Goal: Transaction & Acquisition: Purchase product/service

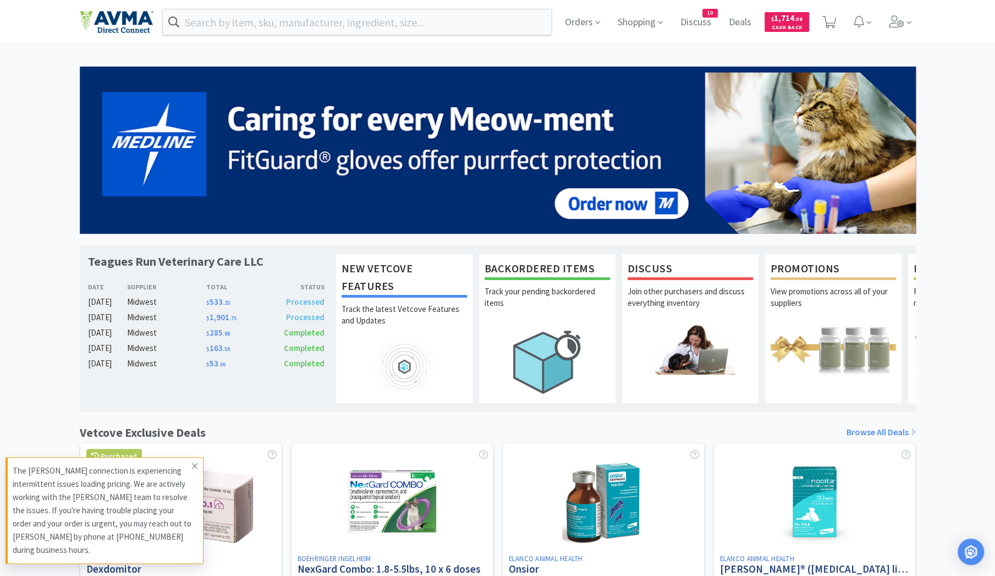
click at [195, 463] on icon at bounding box center [194, 466] width 7 height 9
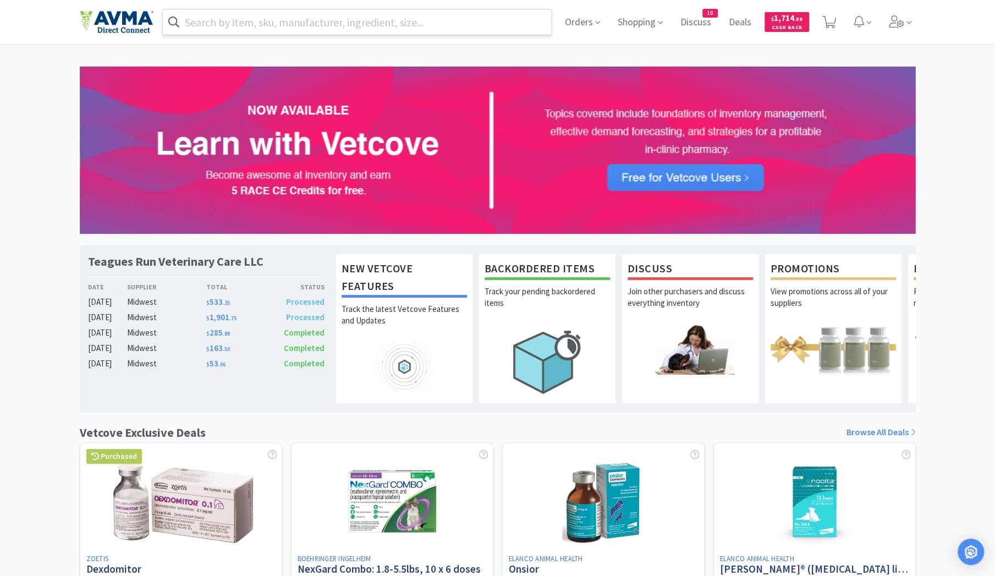
click at [205, 26] on input "text" at bounding box center [357, 21] width 389 height 25
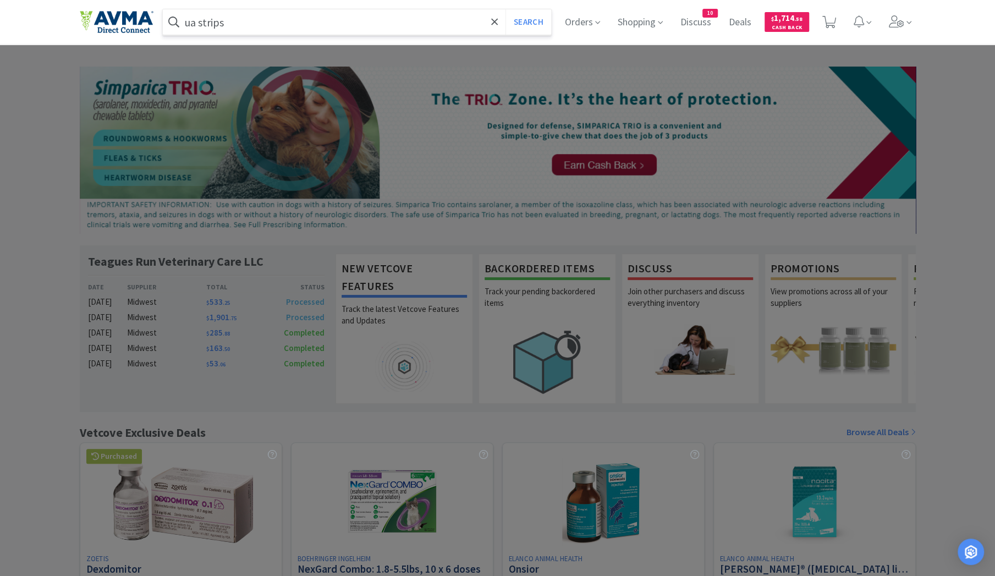
click at [506, 9] on button "Search" at bounding box center [529, 21] width 46 height 25
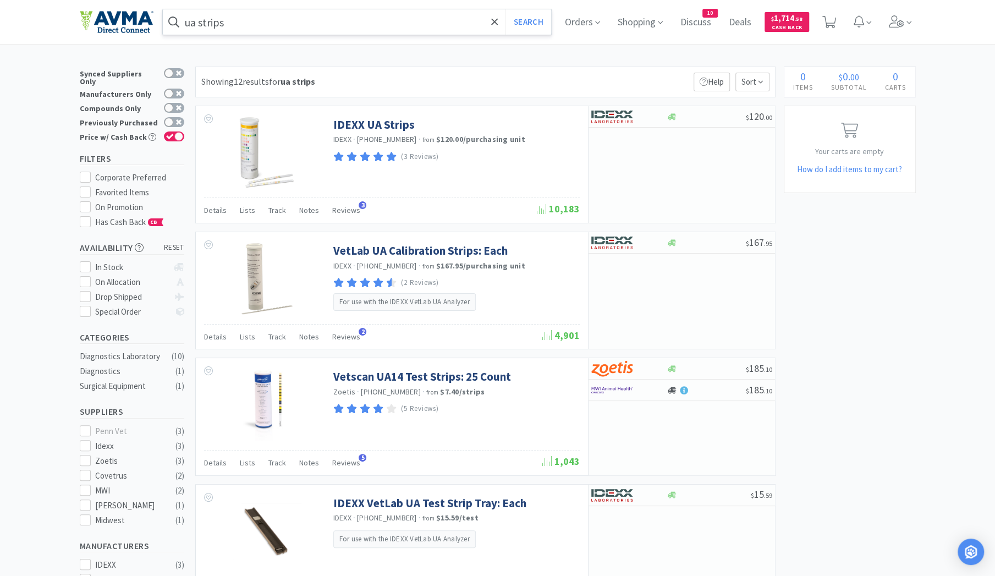
click at [250, 25] on input "ua strips" at bounding box center [357, 21] width 389 height 25
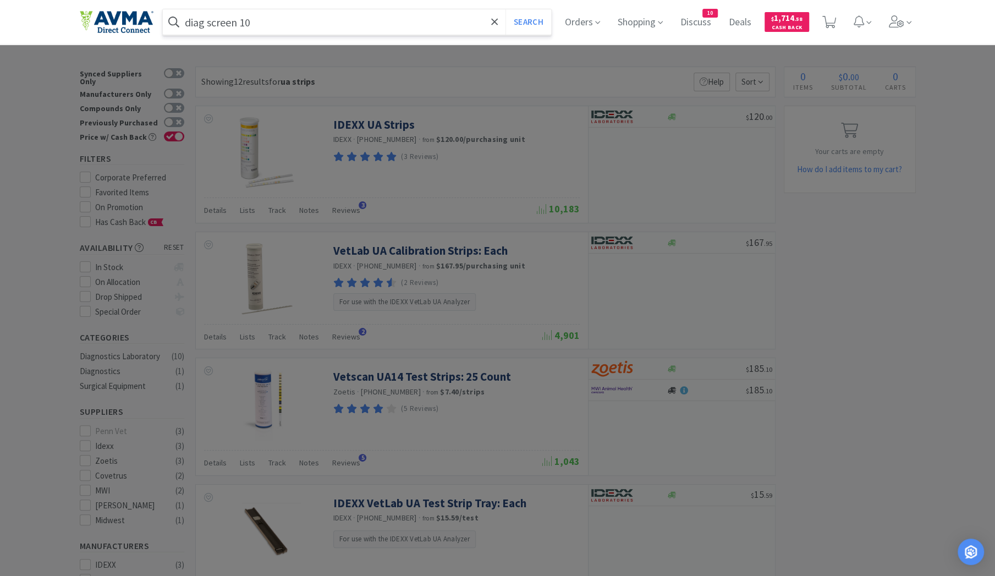
click at [506, 9] on button "Search" at bounding box center [529, 21] width 46 height 25
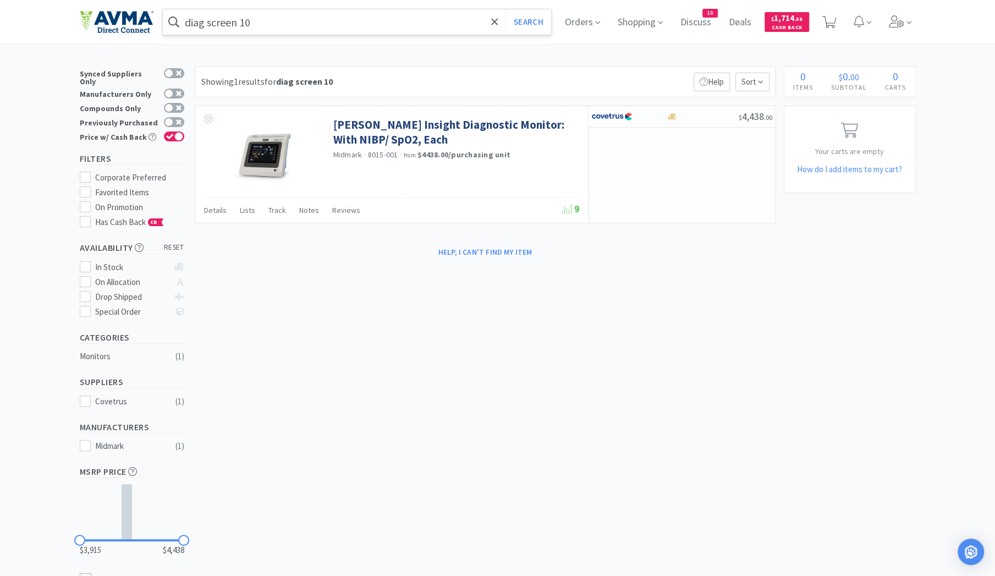
click at [272, 21] on input "diag screen 10" at bounding box center [357, 21] width 389 height 25
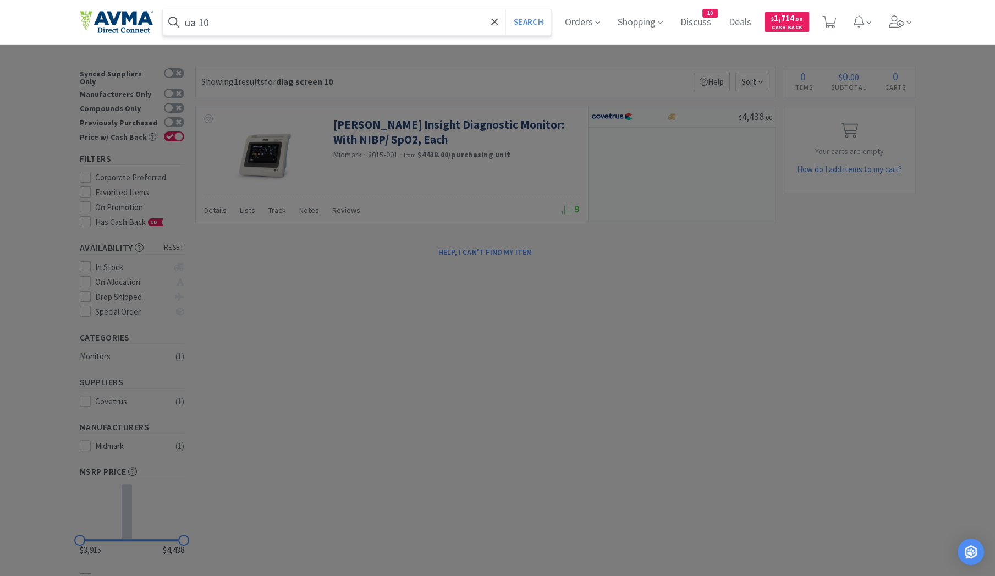
click at [506, 9] on button "Search" at bounding box center [529, 21] width 46 height 25
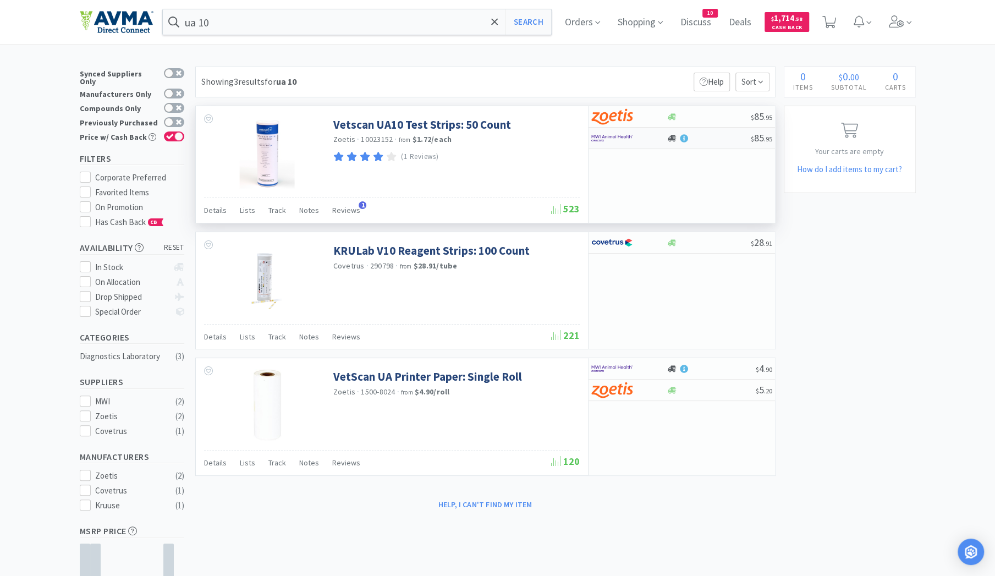
click at [665, 142] on div at bounding box center [628, 138] width 75 height 19
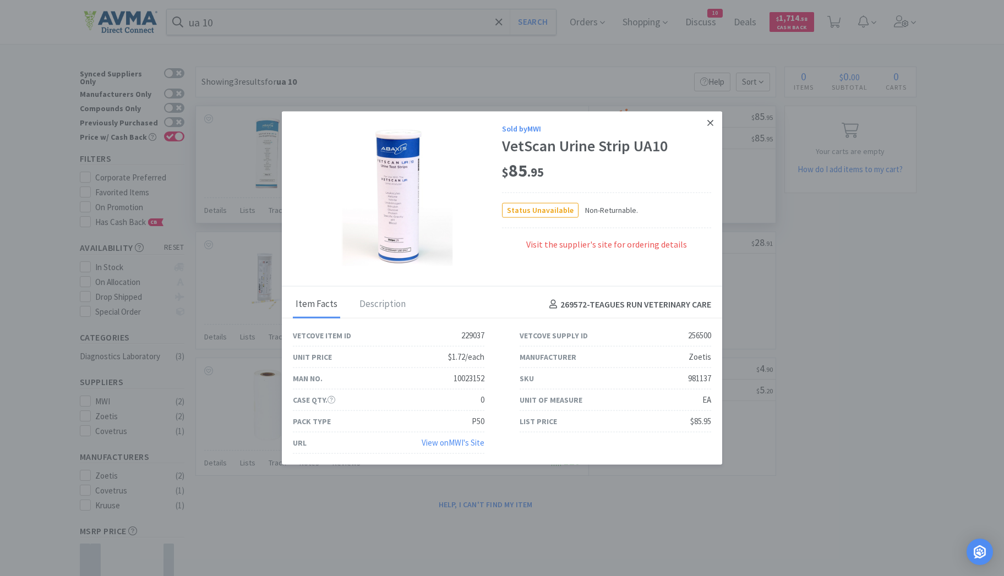
click at [711, 125] on icon at bounding box center [710, 122] width 6 height 6
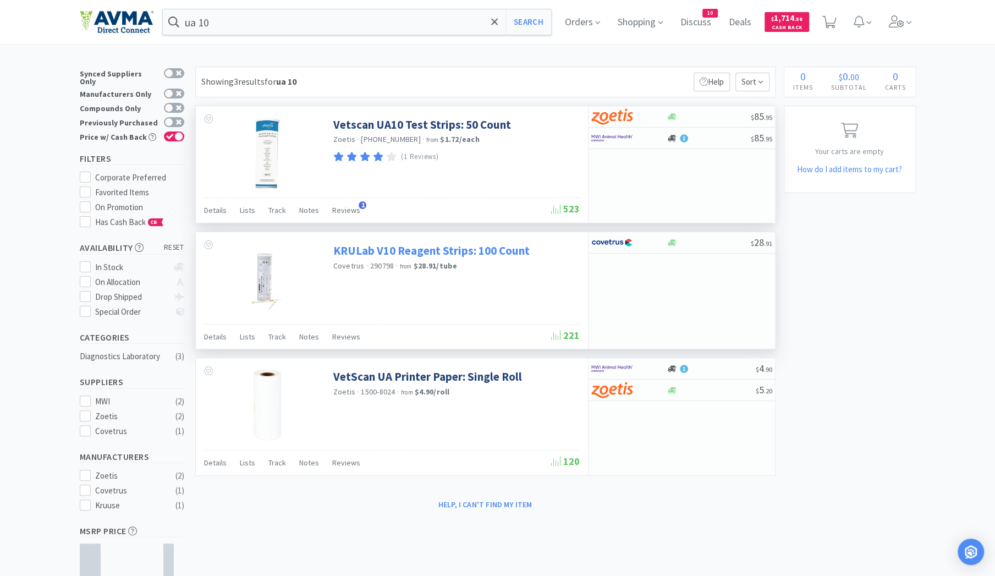
click at [374, 251] on link "KRULab V10 Reagent Strips: 100 Count" at bounding box center [431, 250] width 196 height 15
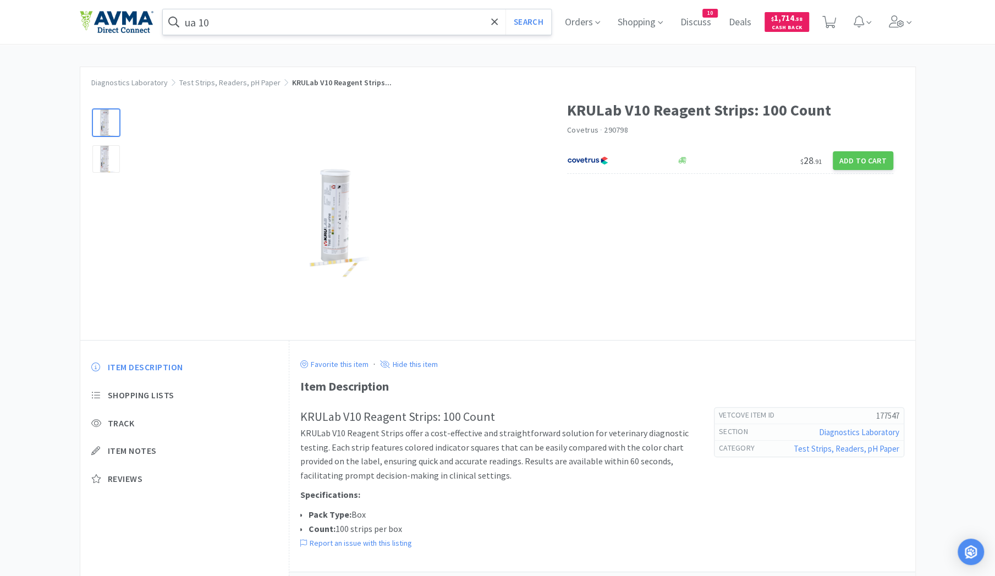
click at [238, 27] on input "ua 10" at bounding box center [357, 21] width 389 height 25
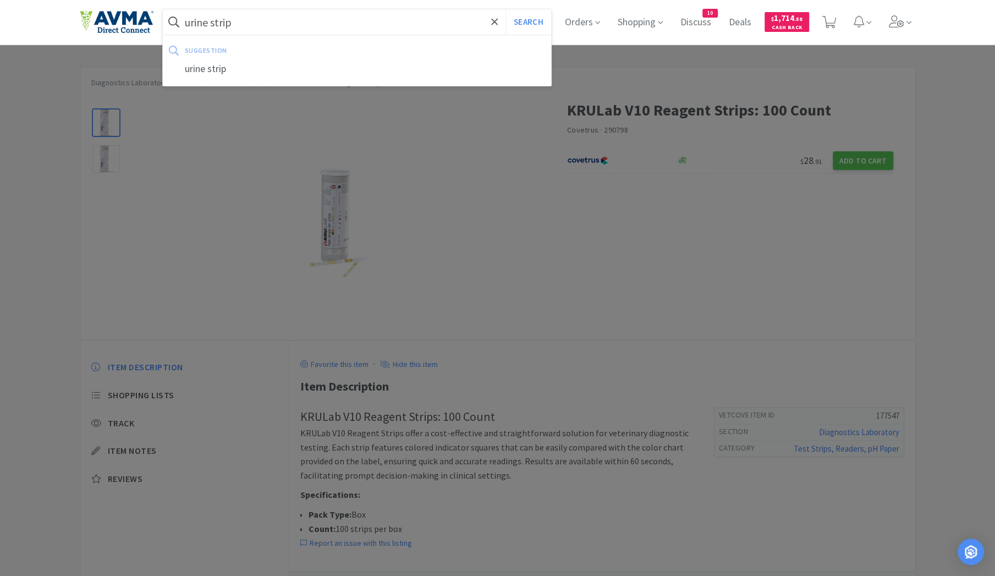
type input "urine strip"
click at [506, 9] on button "Search" at bounding box center [529, 21] width 46 height 25
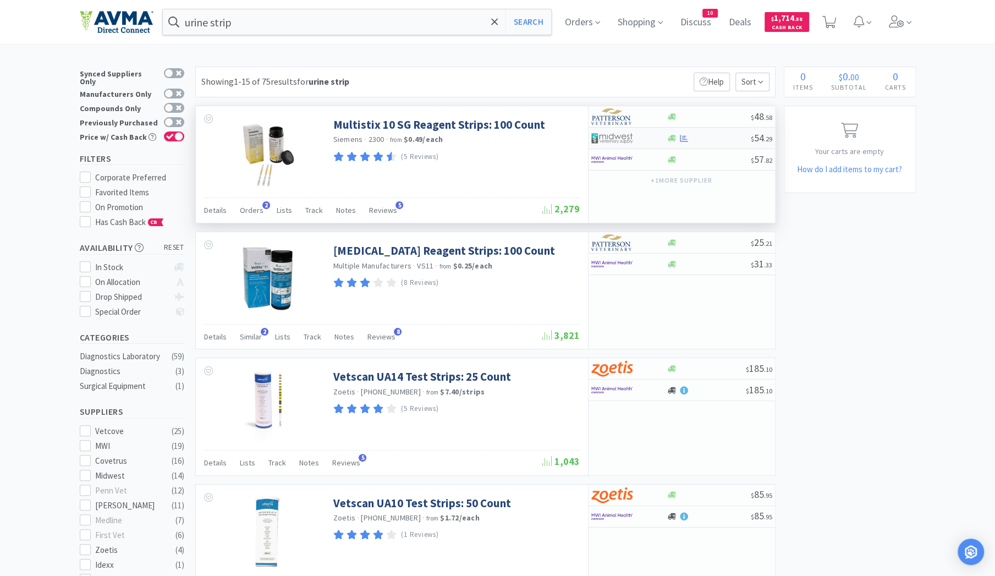
click at [651, 138] on div at bounding box center [628, 138] width 75 height 19
select select "1"
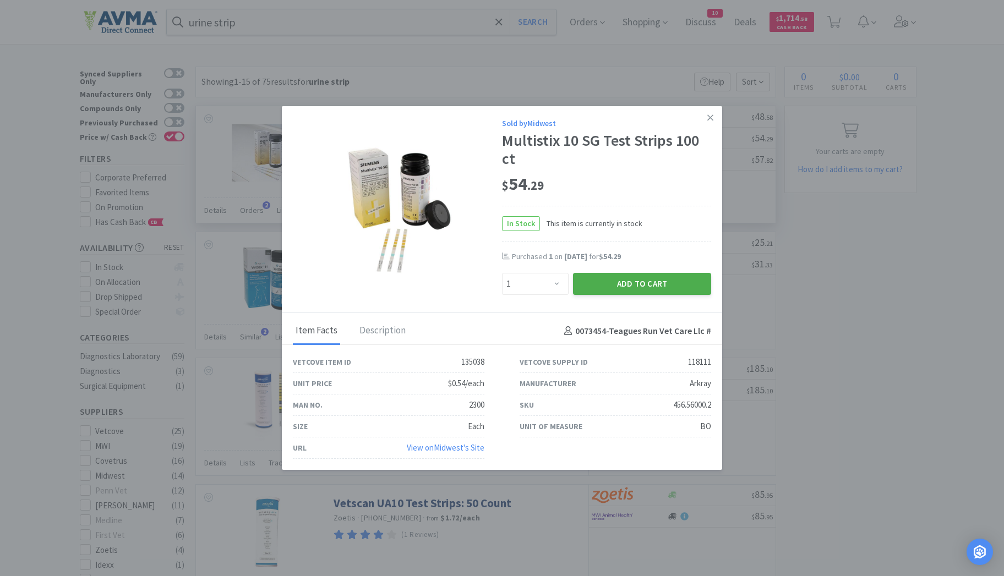
click at [627, 290] on button "Add to Cart" at bounding box center [642, 284] width 138 height 22
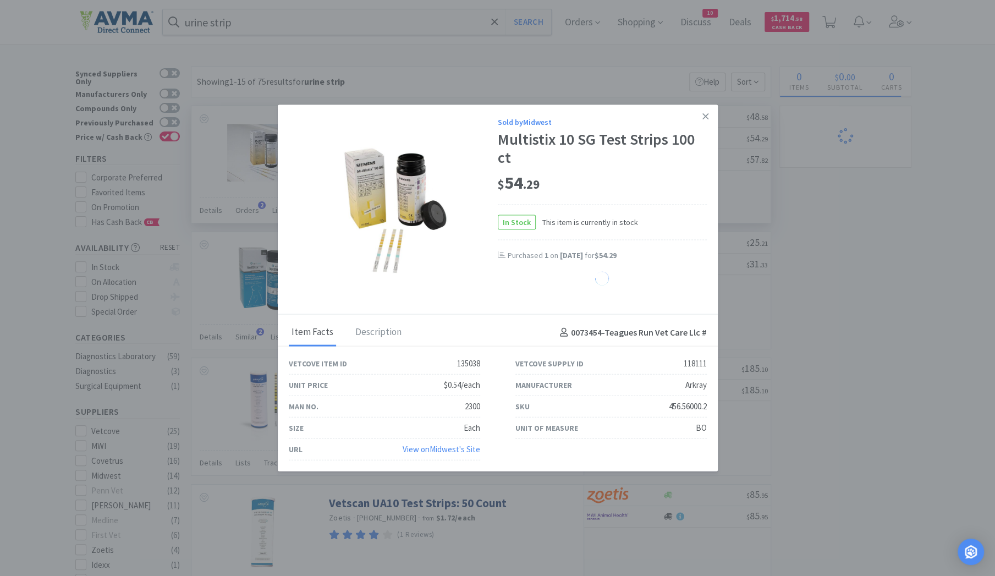
select select "1"
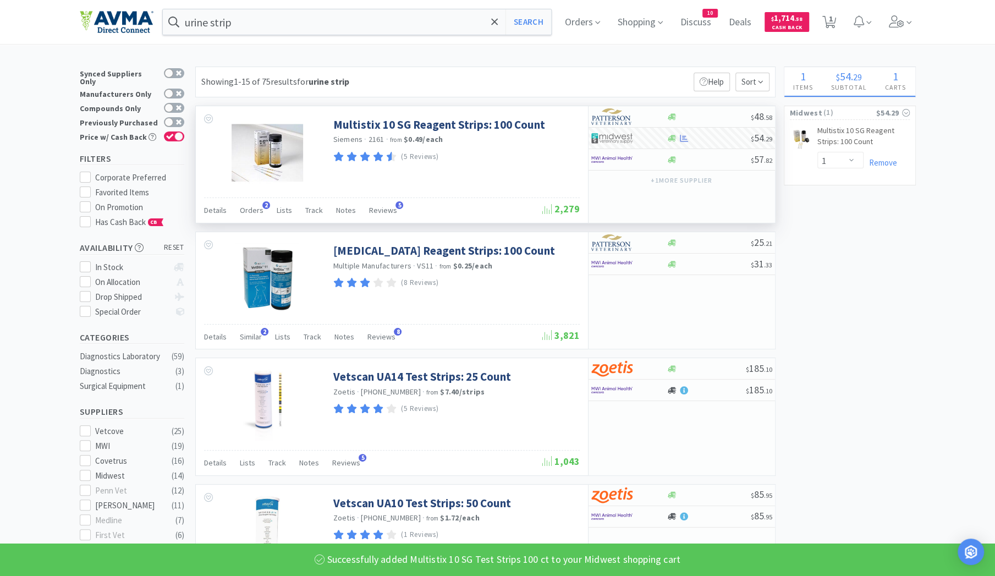
click at [253, 23] on input "urine strip" at bounding box center [357, 21] width 389 height 25
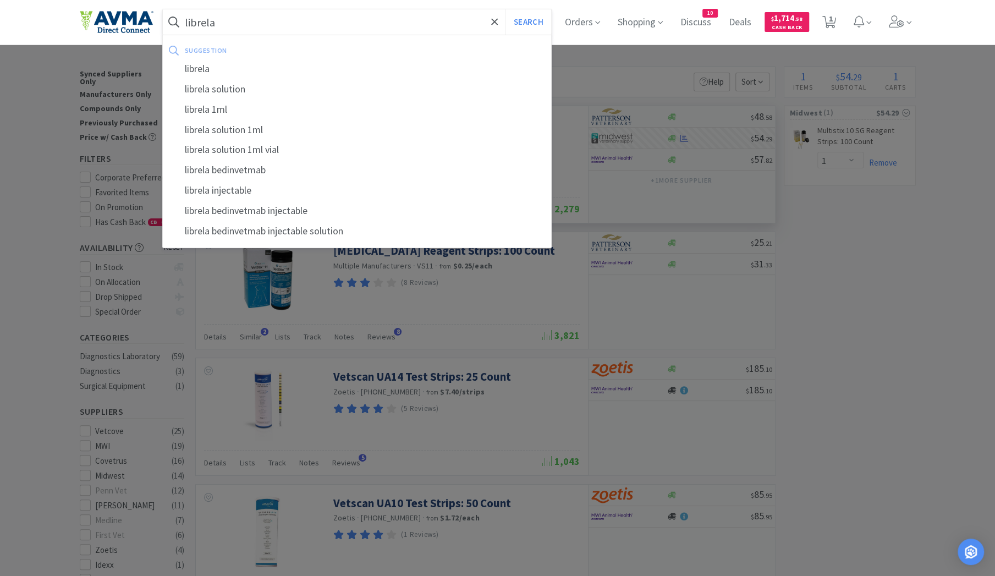
type input "librela"
click at [506, 9] on button "Search" at bounding box center [529, 21] width 46 height 25
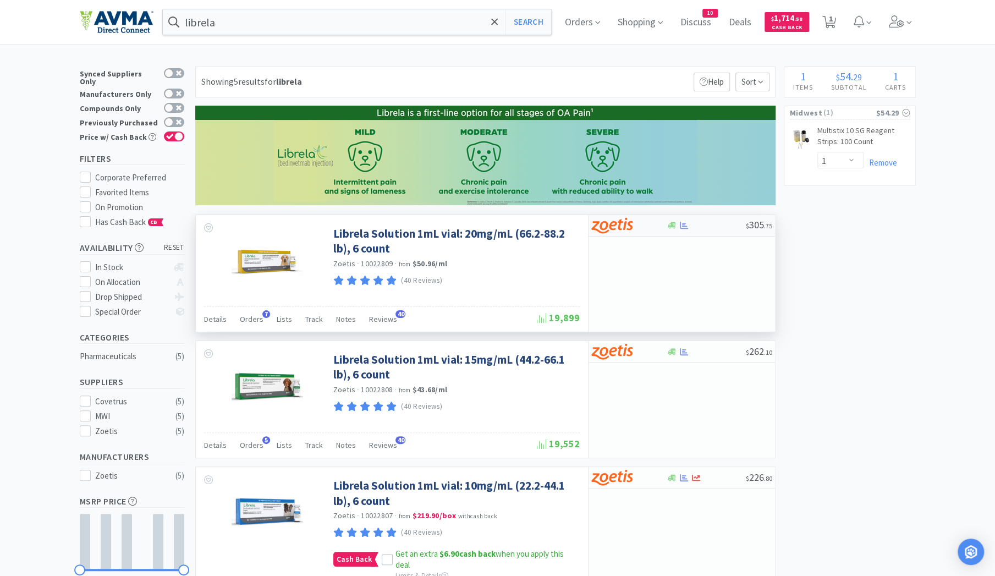
click at [649, 228] on div at bounding box center [621, 225] width 61 height 19
select select "1"
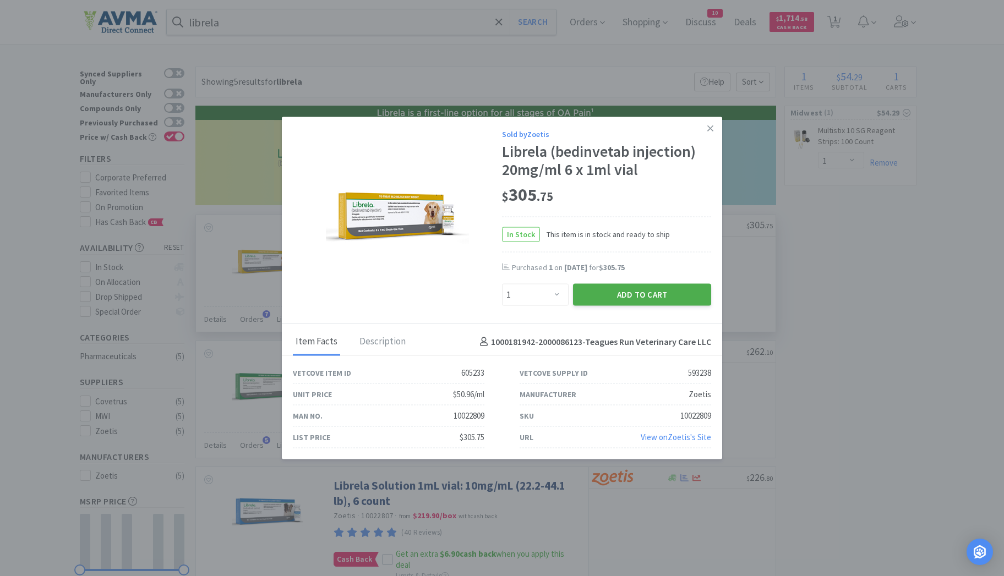
click at [627, 299] on button "Add to Cart" at bounding box center [642, 295] width 138 height 22
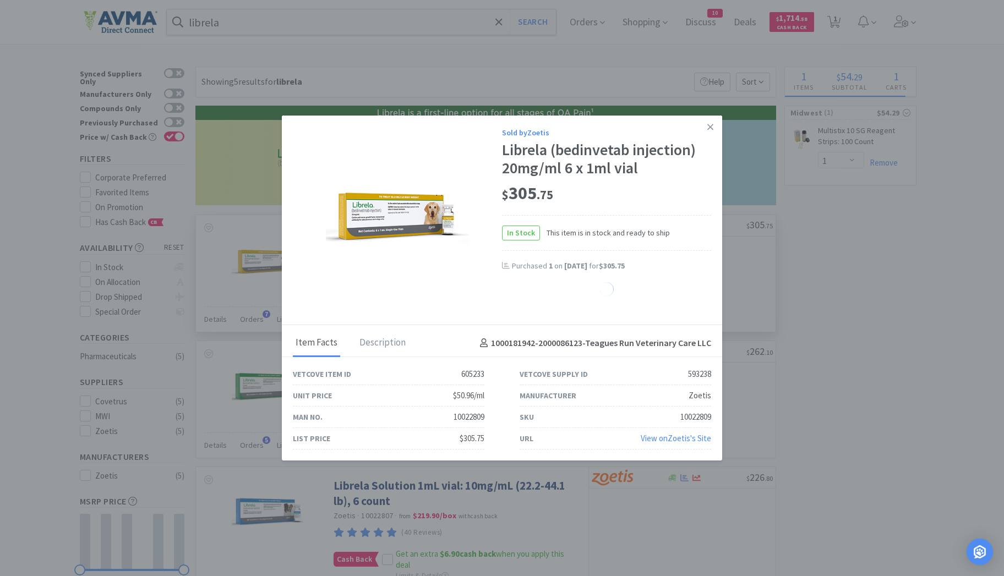
select select "1"
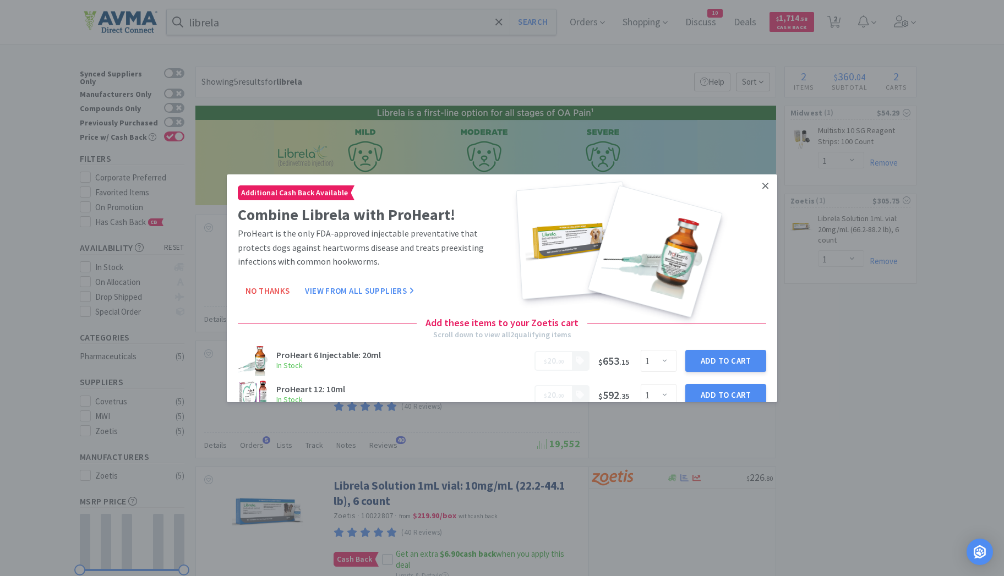
click at [762, 185] on icon at bounding box center [765, 186] width 6 height 6
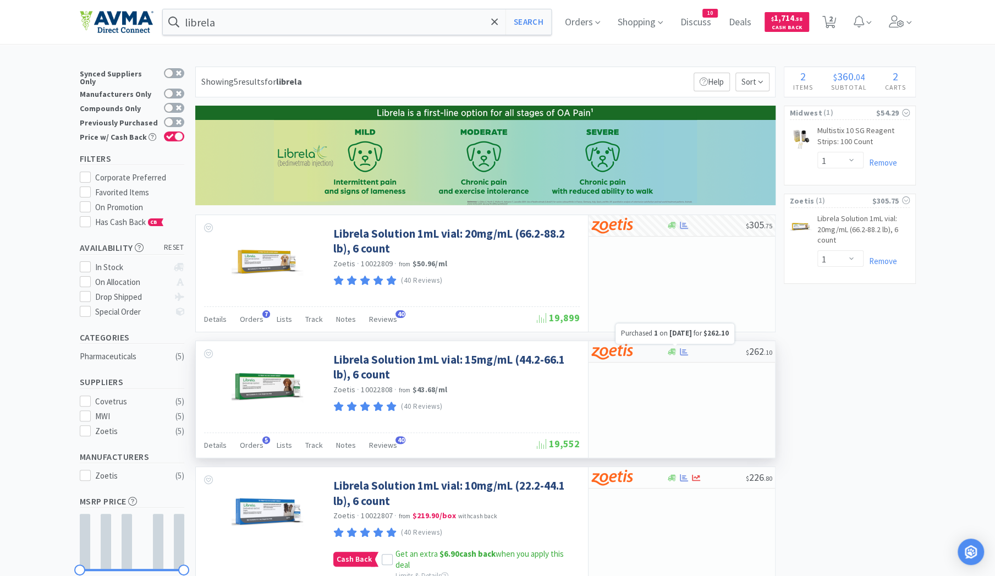
click at [683, 351] on icon at bounding box center [684, 351] width 8 height 7
select select "1"
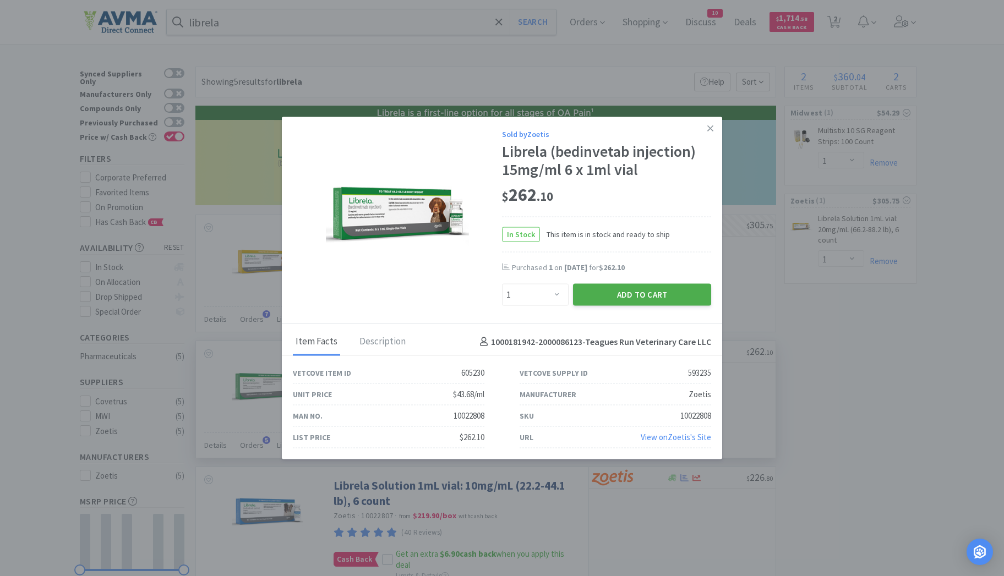
click at [641, 295] on button "Add to Cart" at bounding box center [642, 295] width 138 height 22
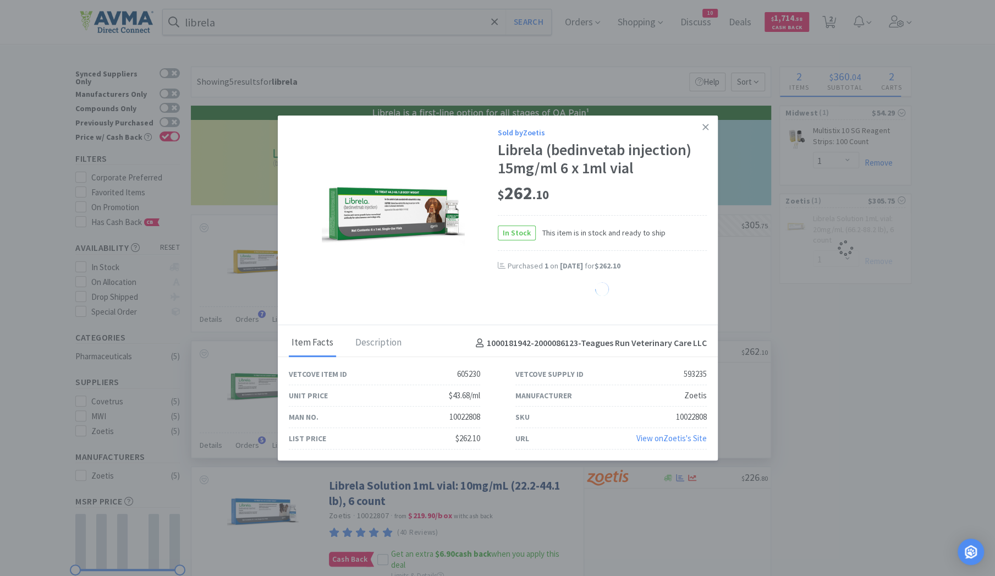
select select "1"
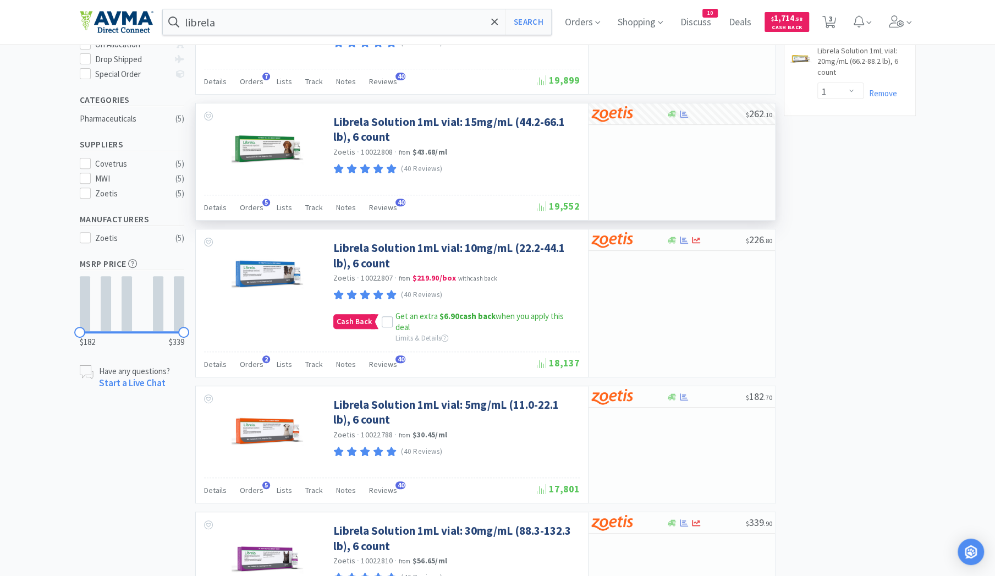
scroll to position [255, 0]
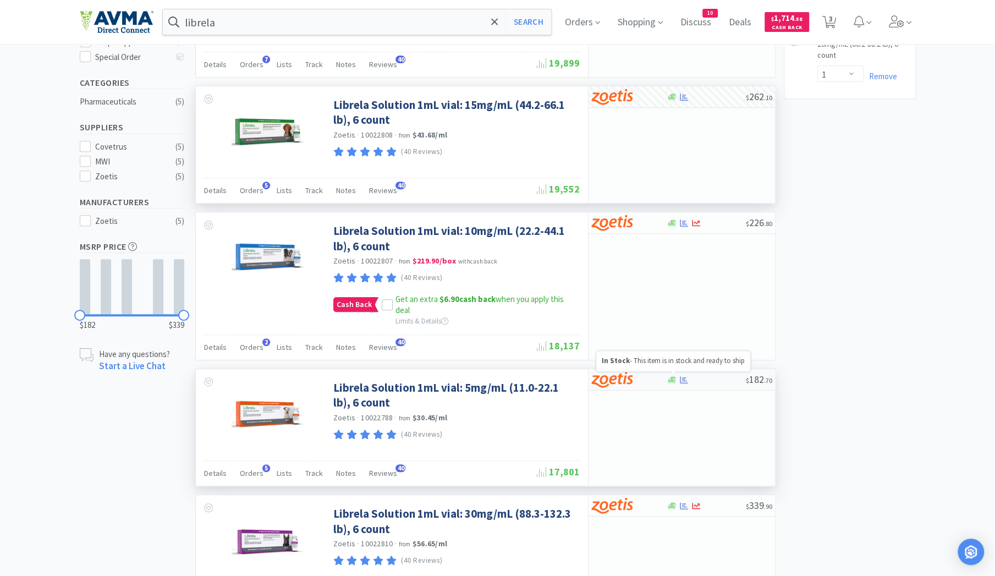
click at [674, 380] on icon at bounding box center [672, 379] width 8 height 7
select select "1"
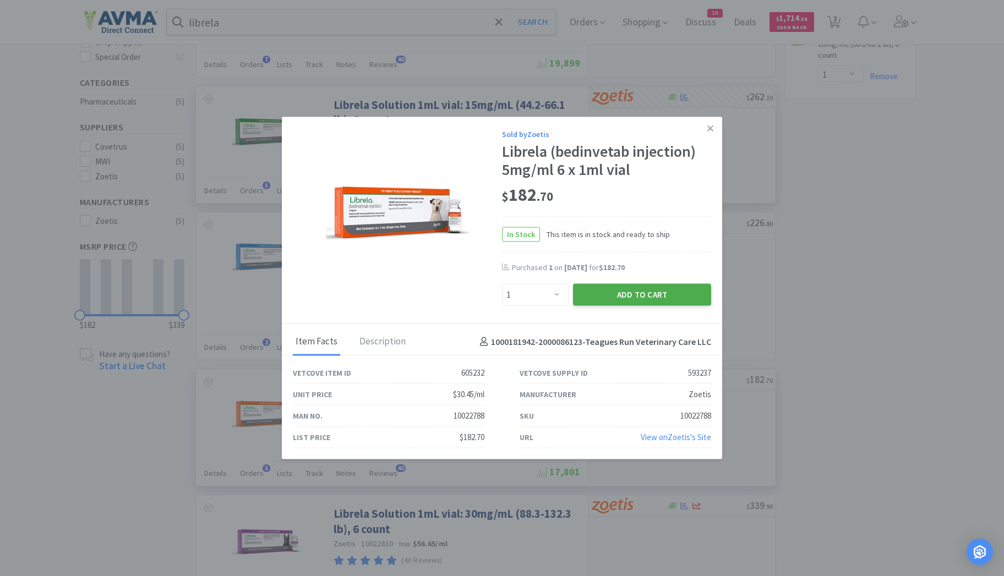
click at [636, 301] on button "Add to Cart" at bounding box center [642, 295] width 138 height 22
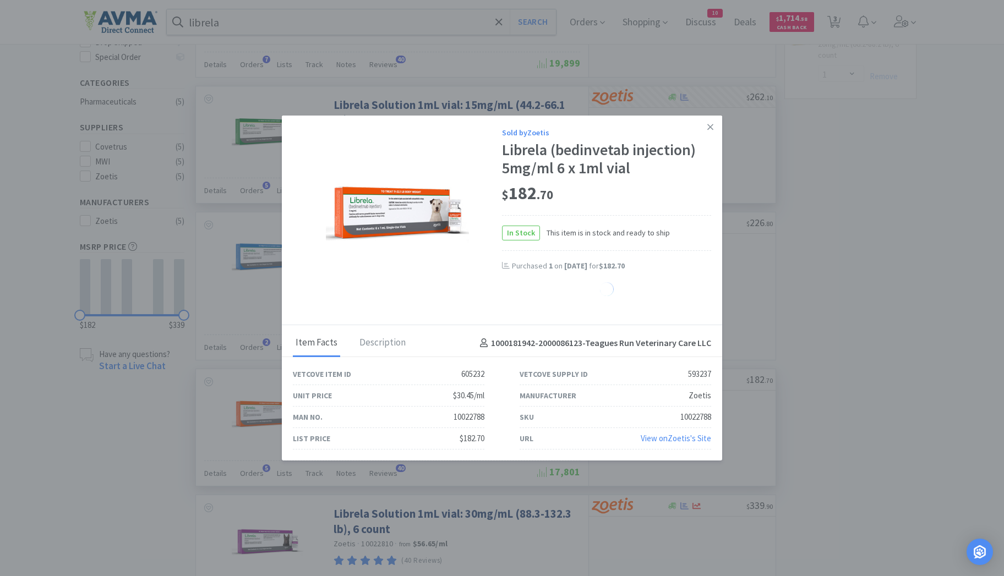
select select "1"
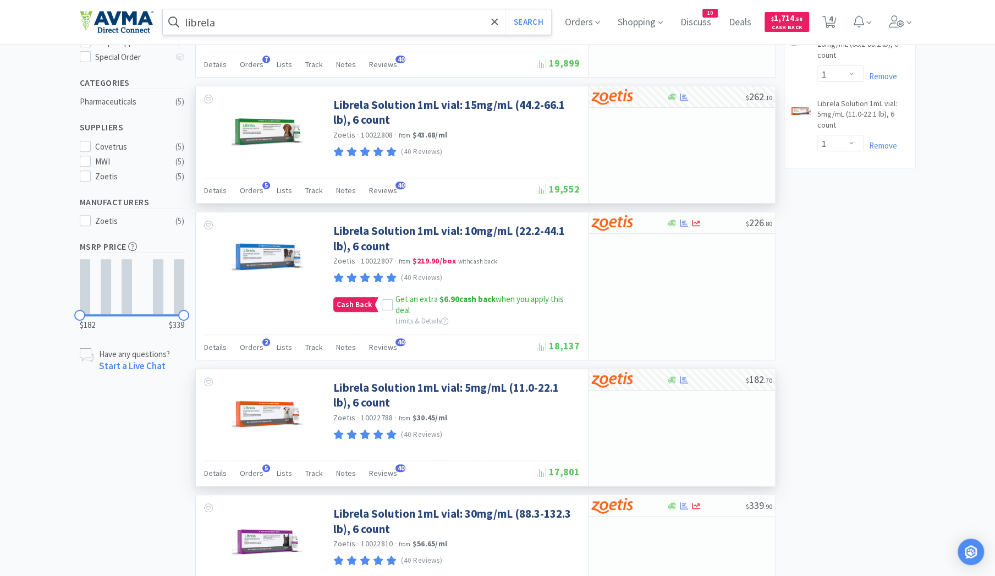
click at [243, 26] on input "librela" at bounding box center [357, 21] width 389 height 25
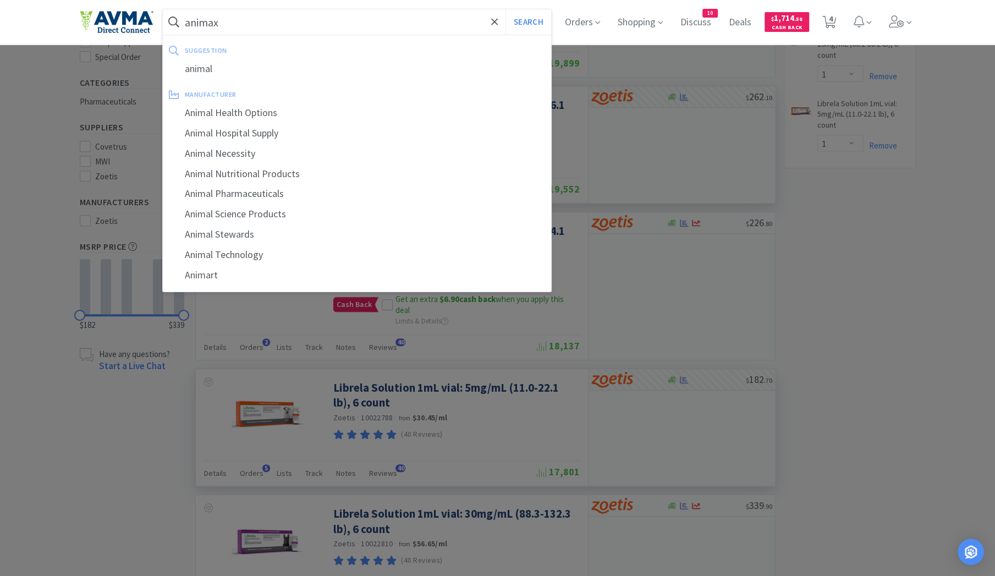
type input "animax"
click at [506, 9] on button "Search" at bounding box center [529, 21] width 46 height 25
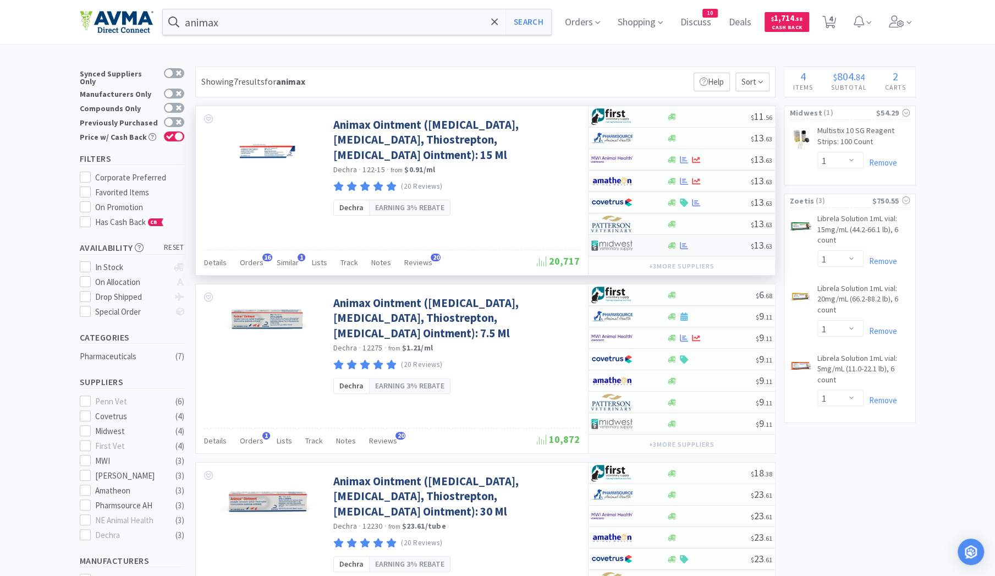
click at [665, 247] on div at bounding box center [628, 245] width 75 height 19
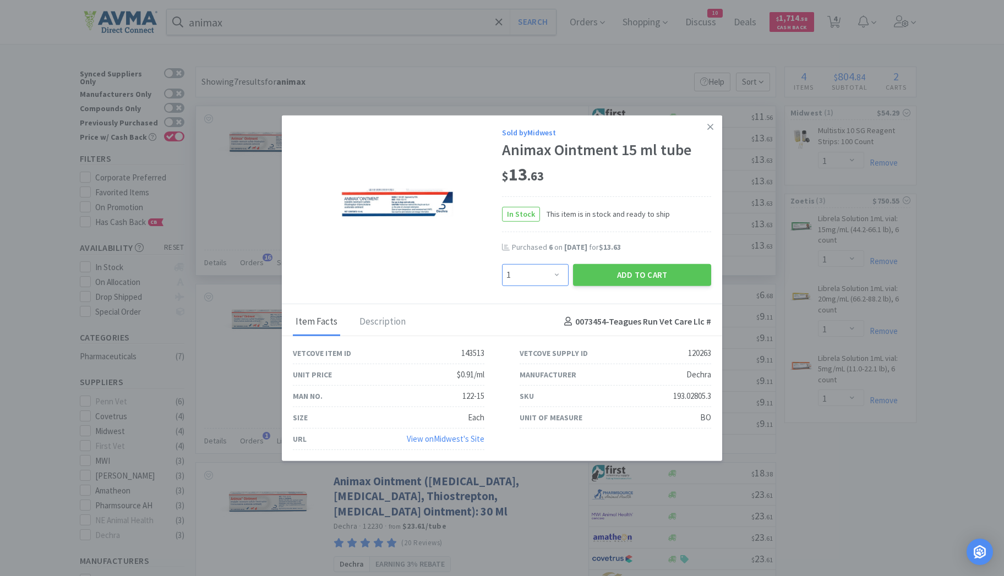
click at [560, 273] on select "Enter Quantity 1 2 3 4 5 6 7 8 9 10 11 12 13 14 15 16 17 18 19 20 Enter Quantity" at bounding box center [535, 275] width 67 height 22
select select "6"
click at [502, 264] on select "Enter Quantity 1 2 3 4 5 6 7 8 9 10 11 12 13 14 15 16 17 18 19 20 Enter Quantity" at bounding box center [535, 275] width 67 height 22
click at [661, 276] on button "Add to Cart" at bounding box center [642, 275] width 138 height 22
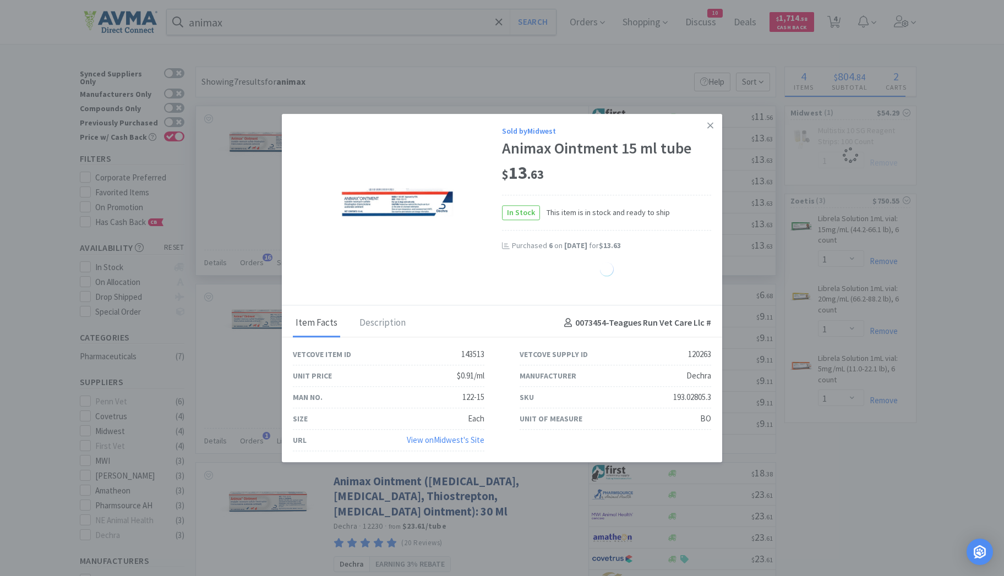
select select "6"
select select "1"
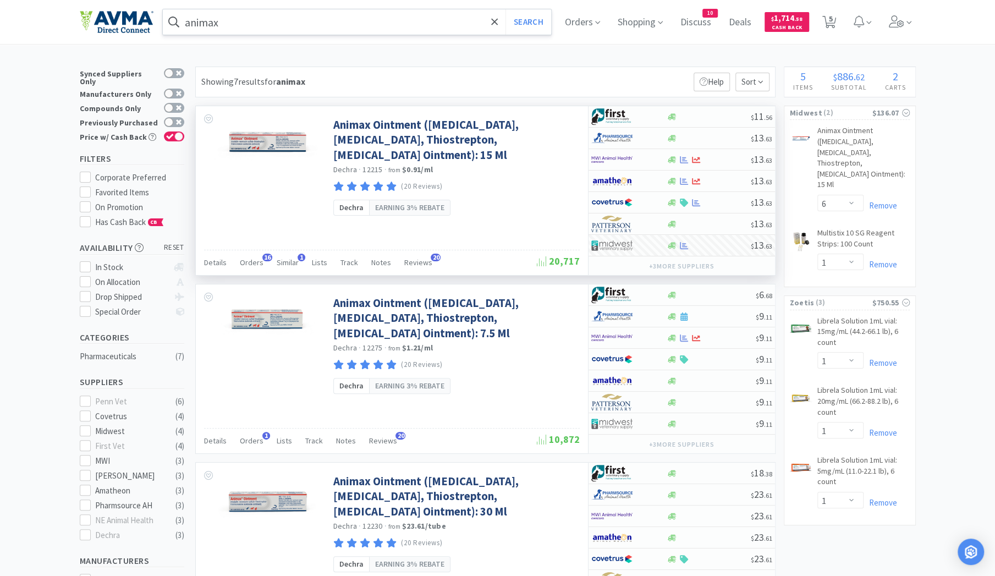
click at [249, 27] on input "animax" at bounding box center [357, 21] width 389 height 25
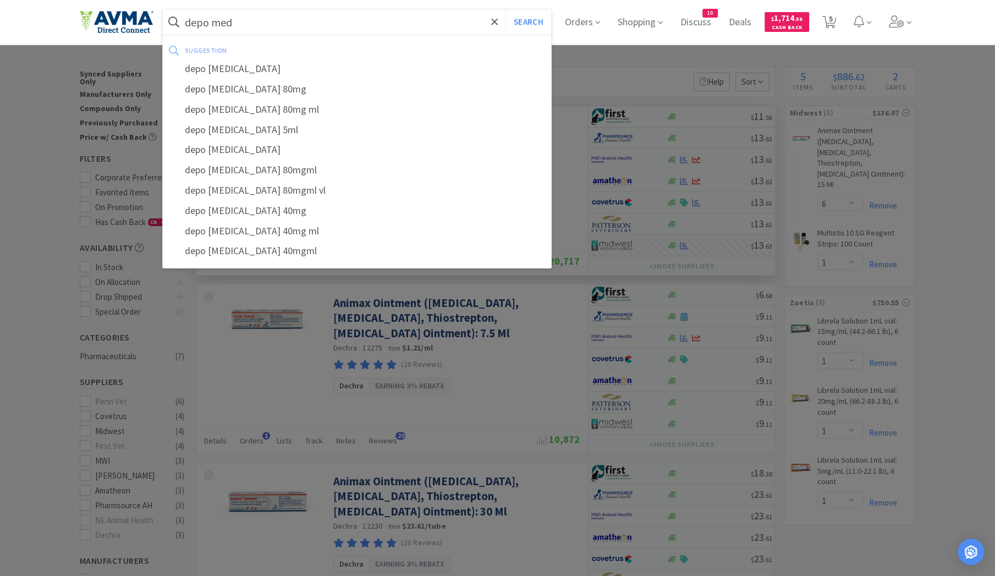
type input "depo med"
click at [506, 9] on button "Search" at bounding box center [529, 21] width 46 height 25
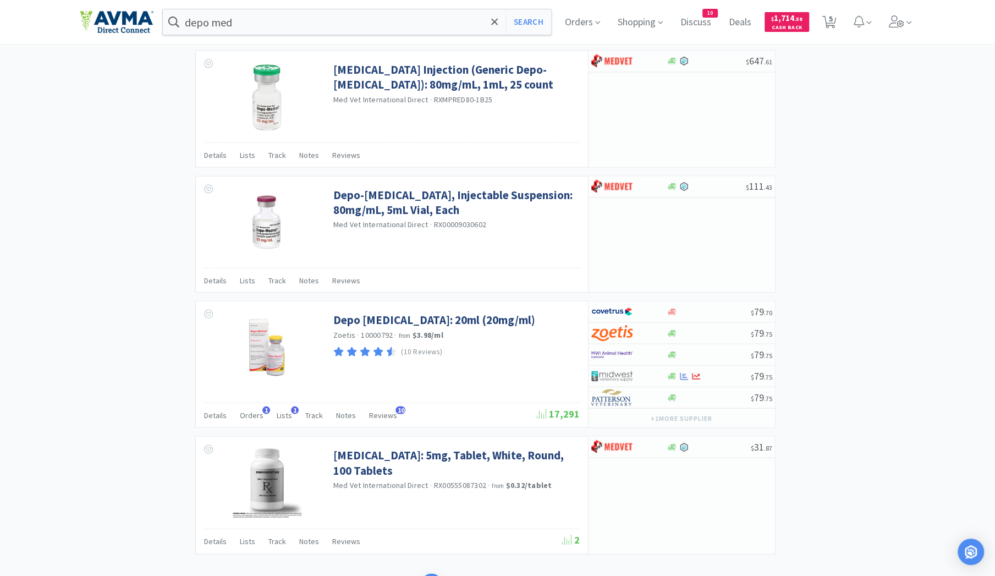
scroll to position [1441, 0]
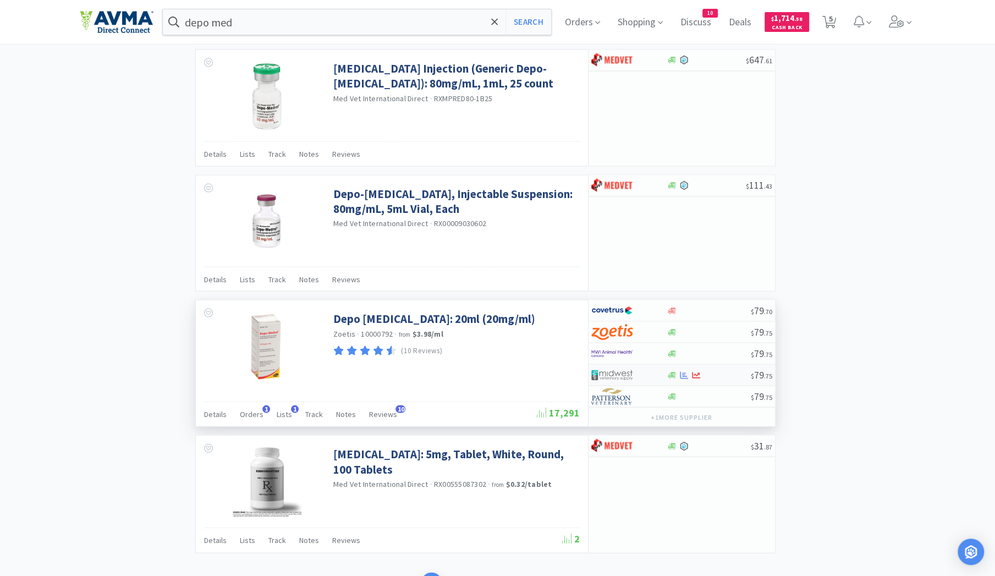
click at [628, 366] on img at bounding box center [611, 374] width 41 height 17
select select "1"
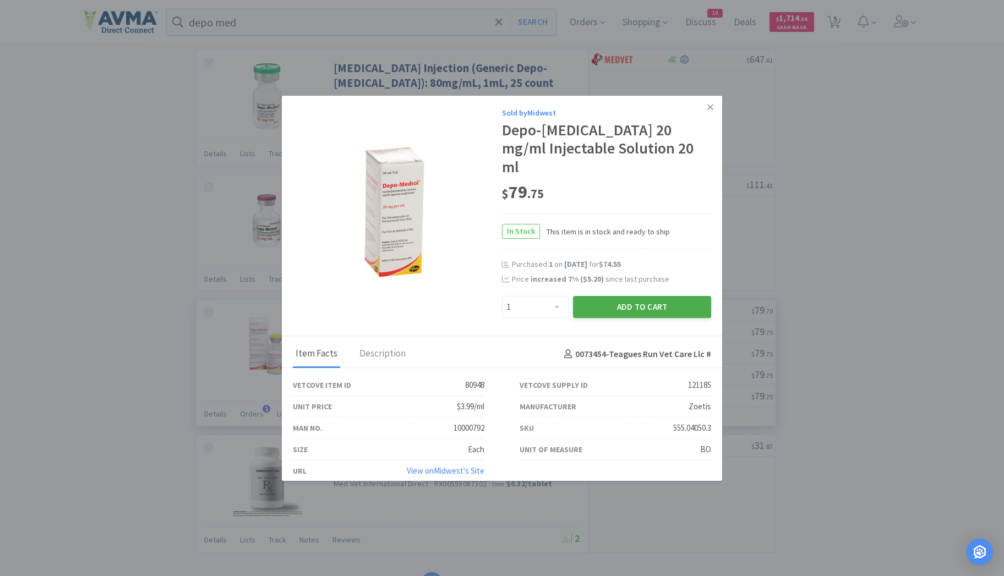
click at [613, 296] on button "Add to Cart" at bounding box center [642, 307] width 138 height 22
select select "1"
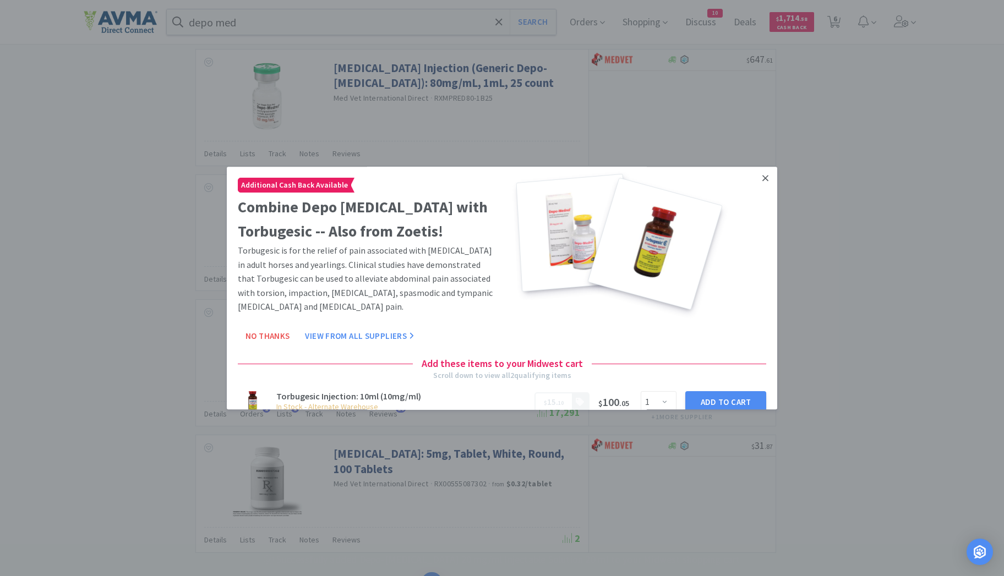
click at [762, 177] on icon at bounding box center [765, 178] width 6 height 6
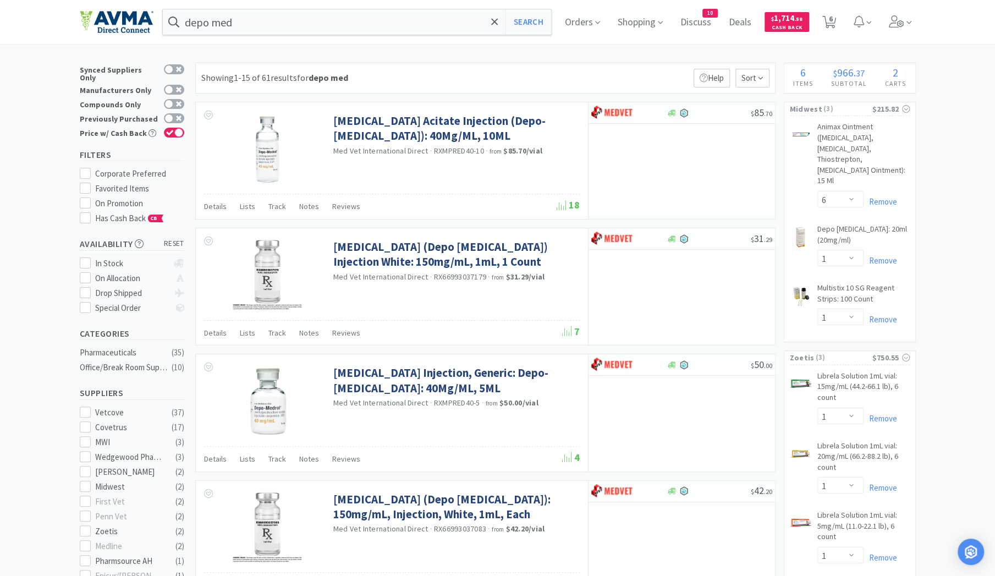
scroll to position [0, 0]
